Goal: Navigation & Orientation: Find specific page/section

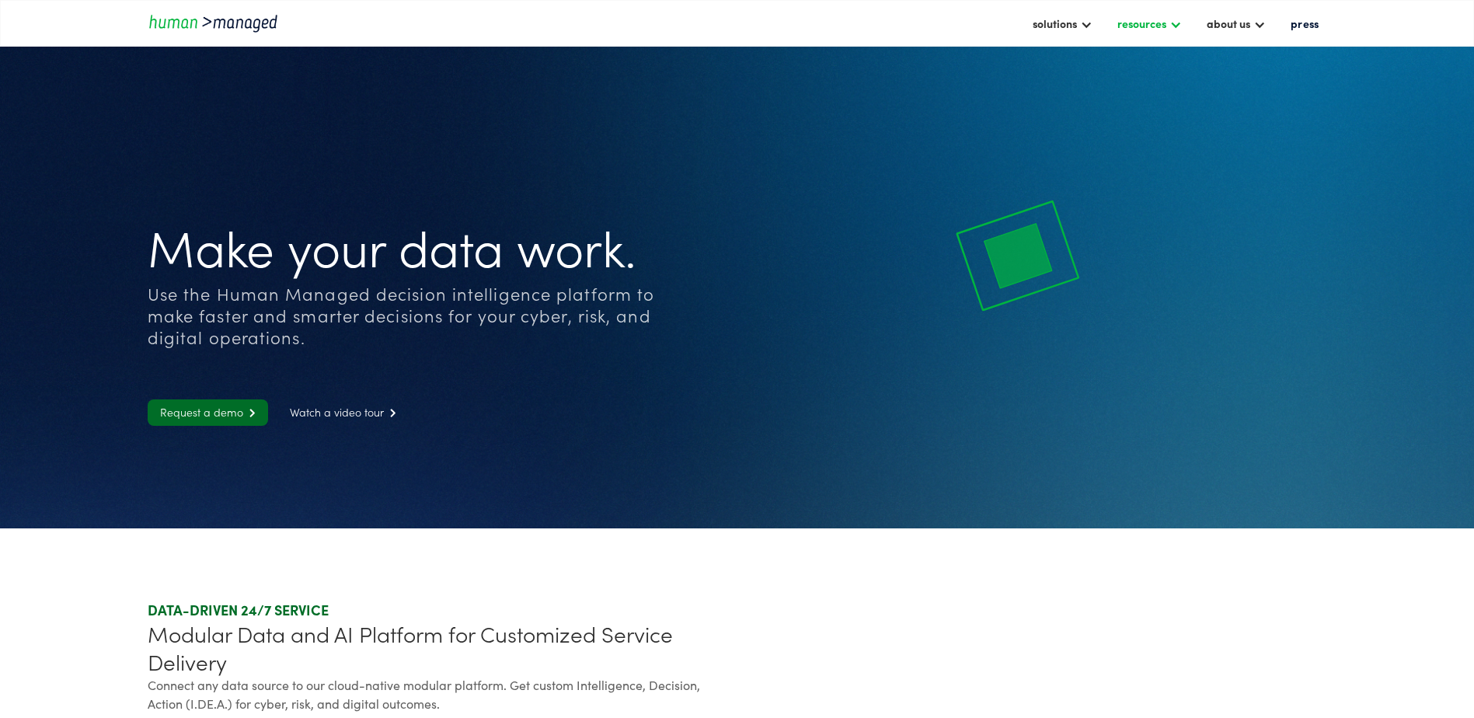
click at [1164, 17] on div "resources" at bounding box center [1142, 23] width 49 height 19
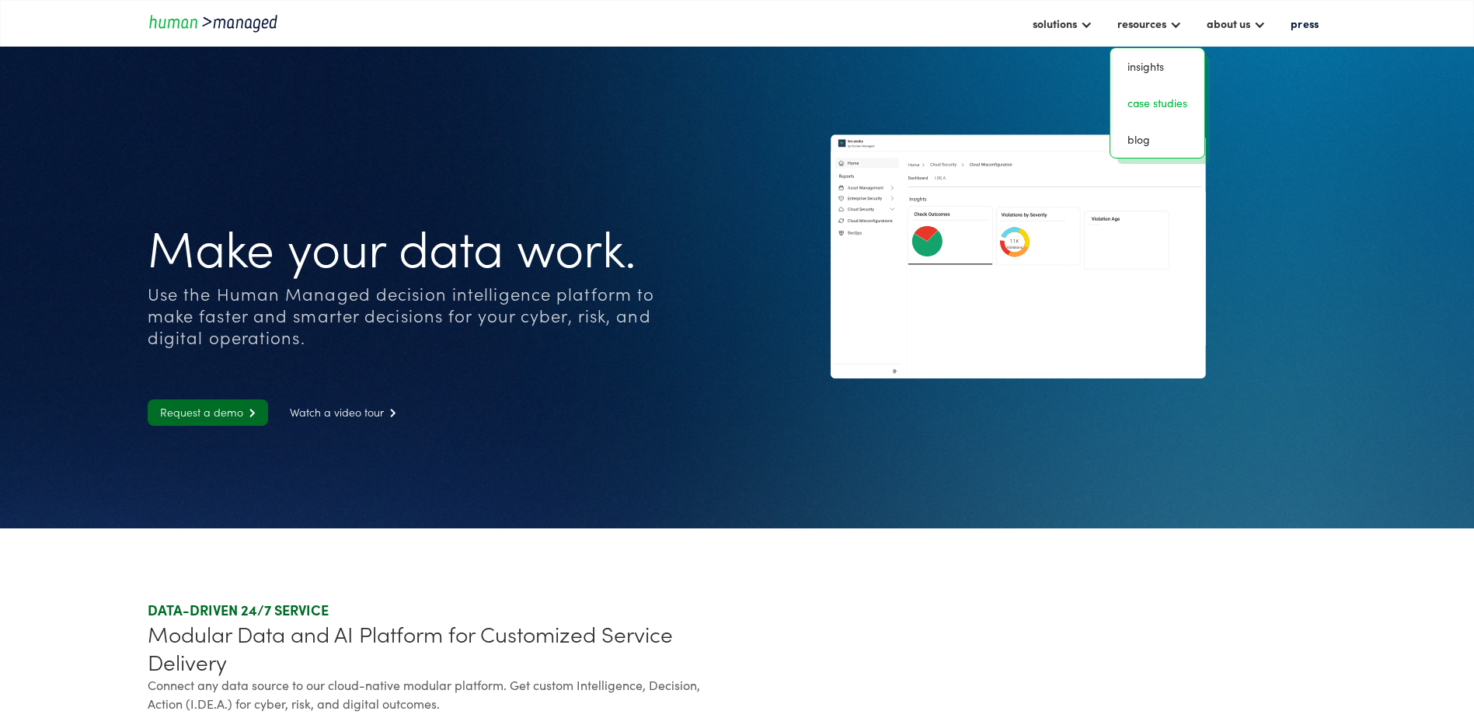
click at [1173, 107] on link "case studies" at bounding box center [1158, 103] width 82 height 24
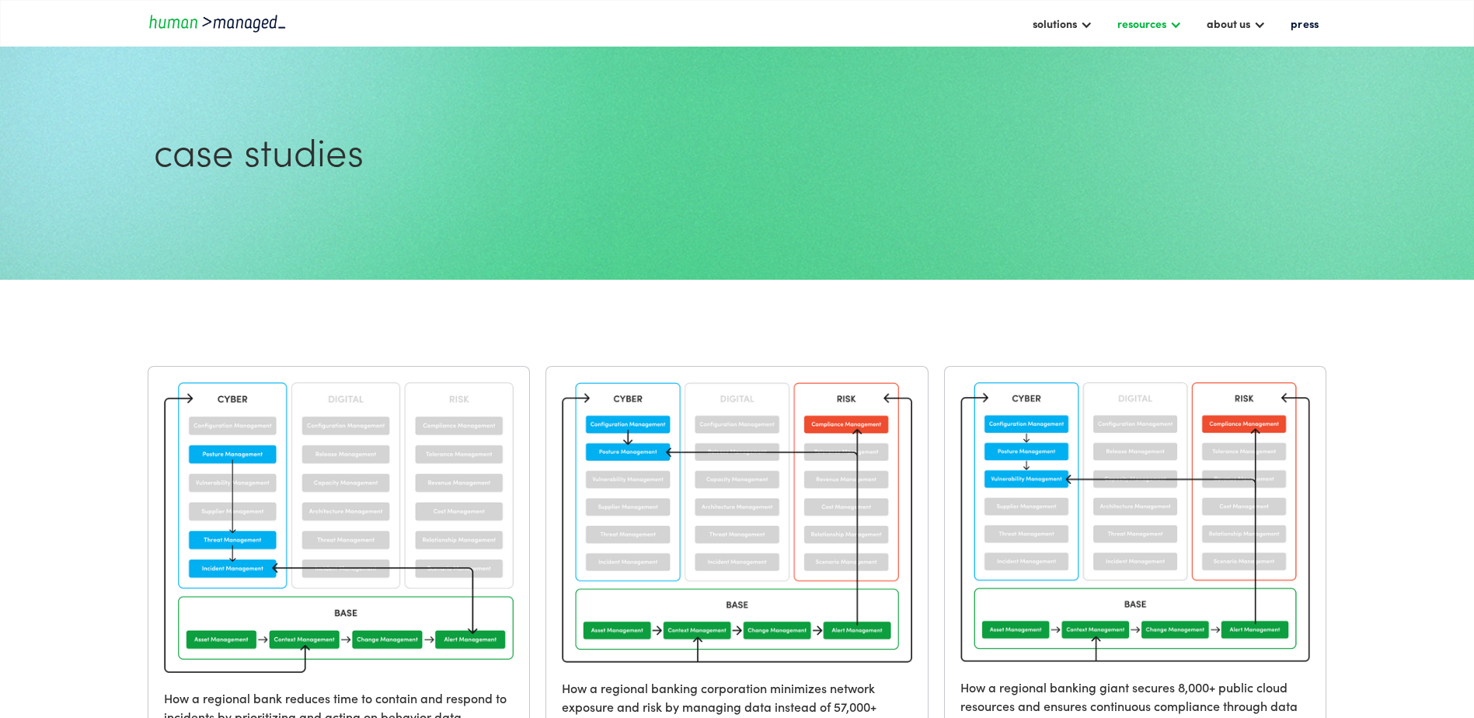
click at [1156, 26] on div "resources" at bounding box center [1142, 23] width 49 height 19
click at [1142, 143] on link "blog" at bounding box center [1158, 139] width 82 height 24
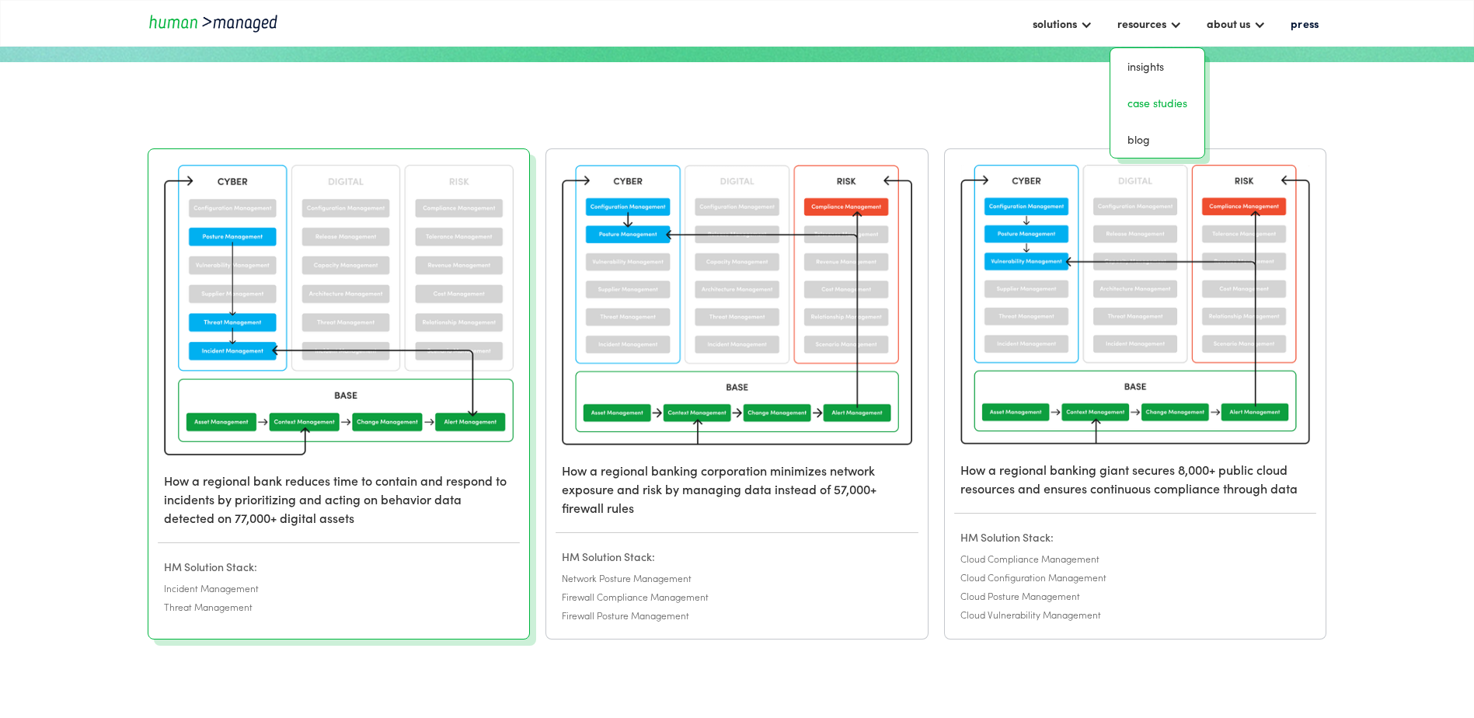
scroll to position [233, 0]
